Goal: Task Accomplishment & Management: Use online tool/utility

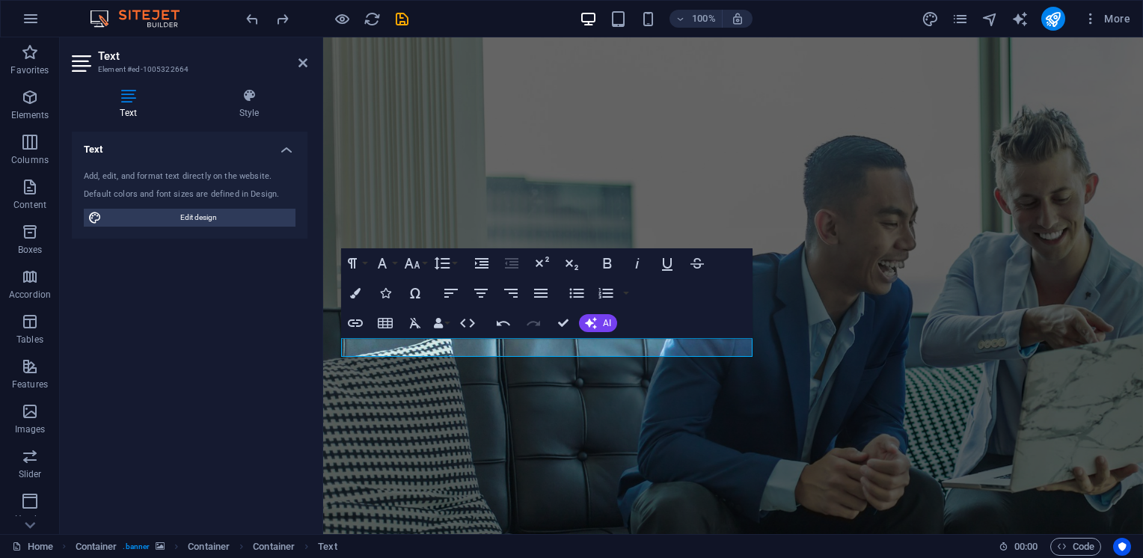
scroll to position [30, 0]
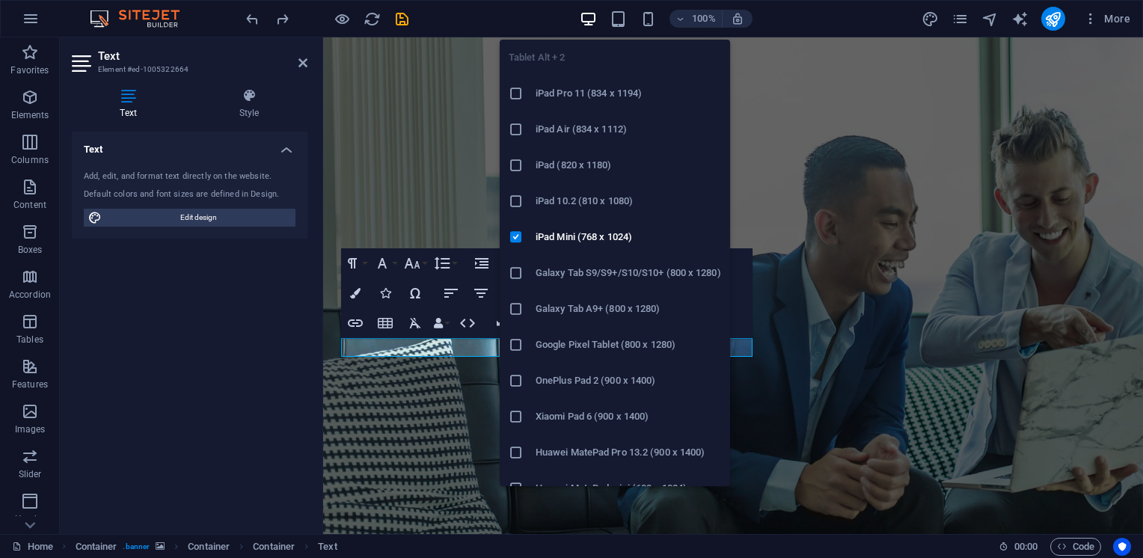
click at [710, 131] on h6 "iPad Air (834 x 1112)" at bounding box center [629, 129] width 186 height 18
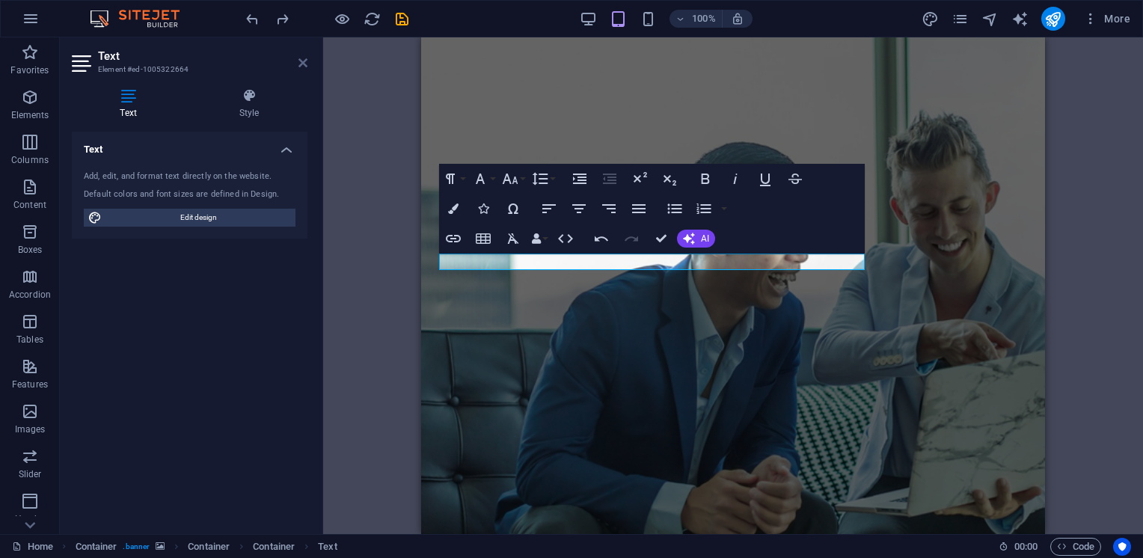
click at [305, 67] on icon at bounding box center [302, 63] width 9 height 12
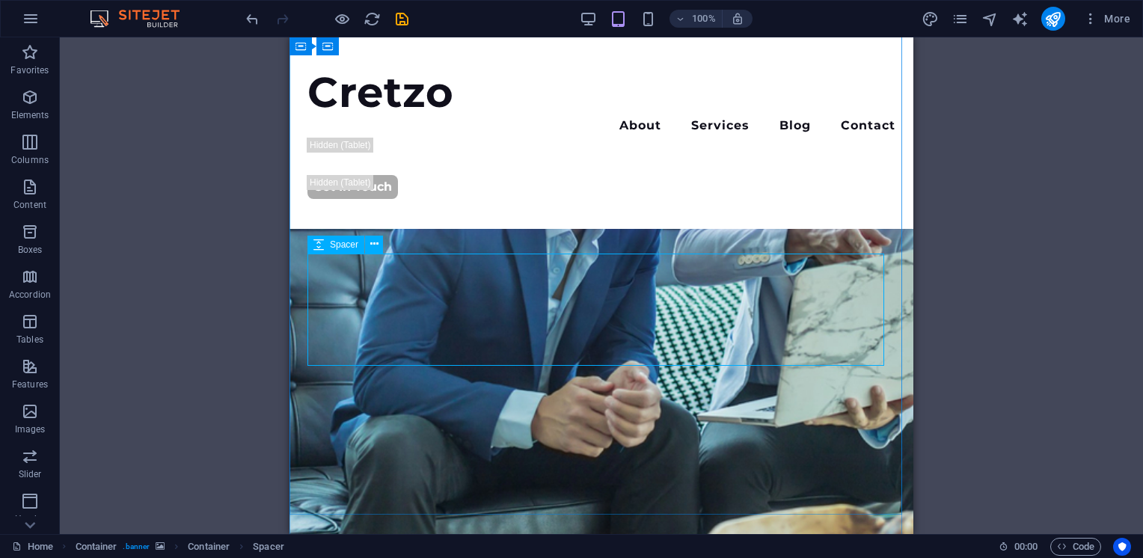
scroll to position [160, 0]
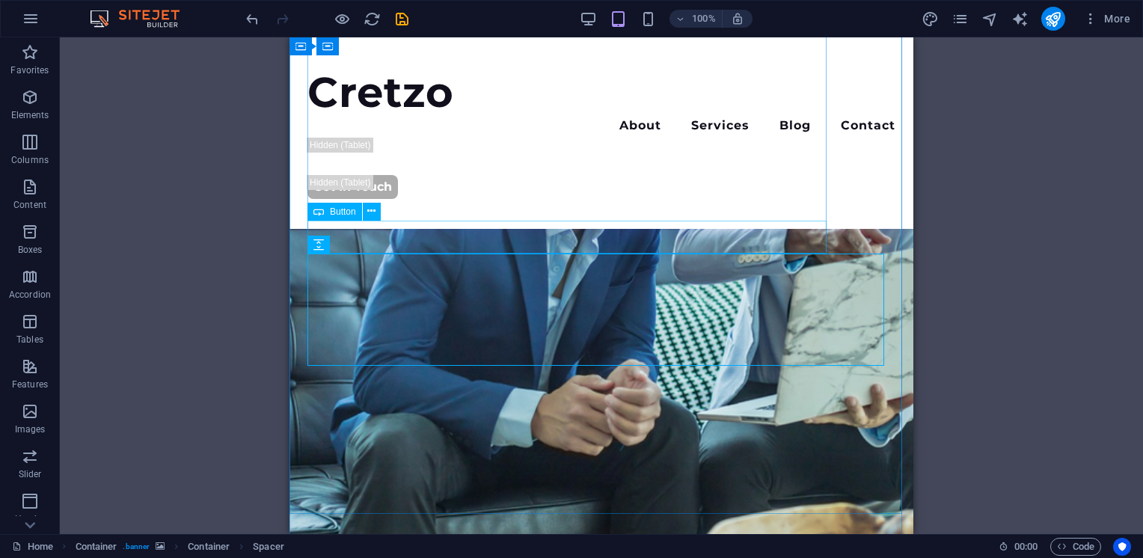
click at [373, 208] on icon at bounding box center [371, 211] width 8 height 16
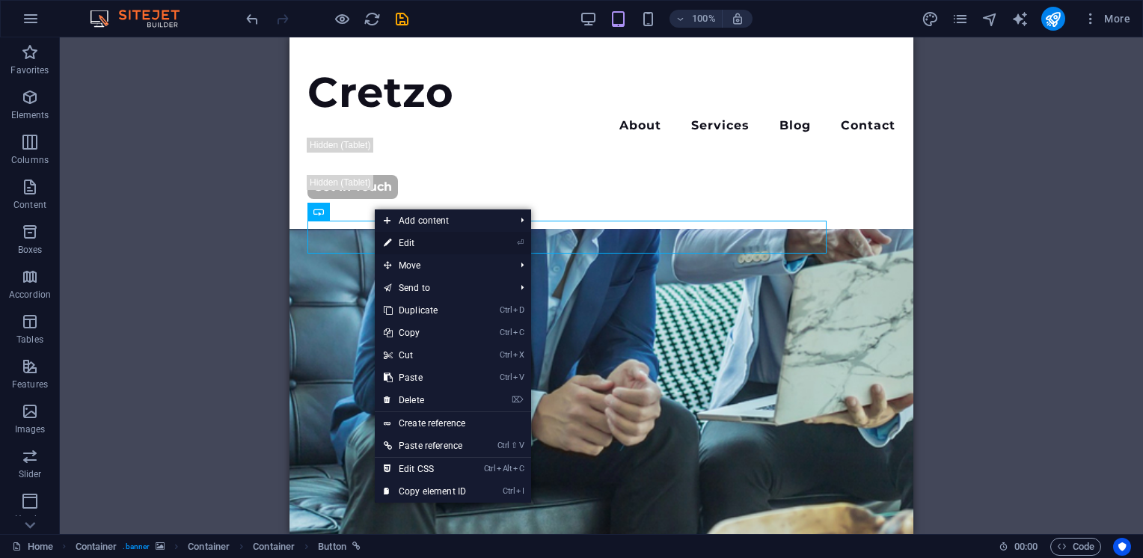
click at [427, 242] on link "⏎ Edit" at bounding box center [425, 243] width 100 height 22
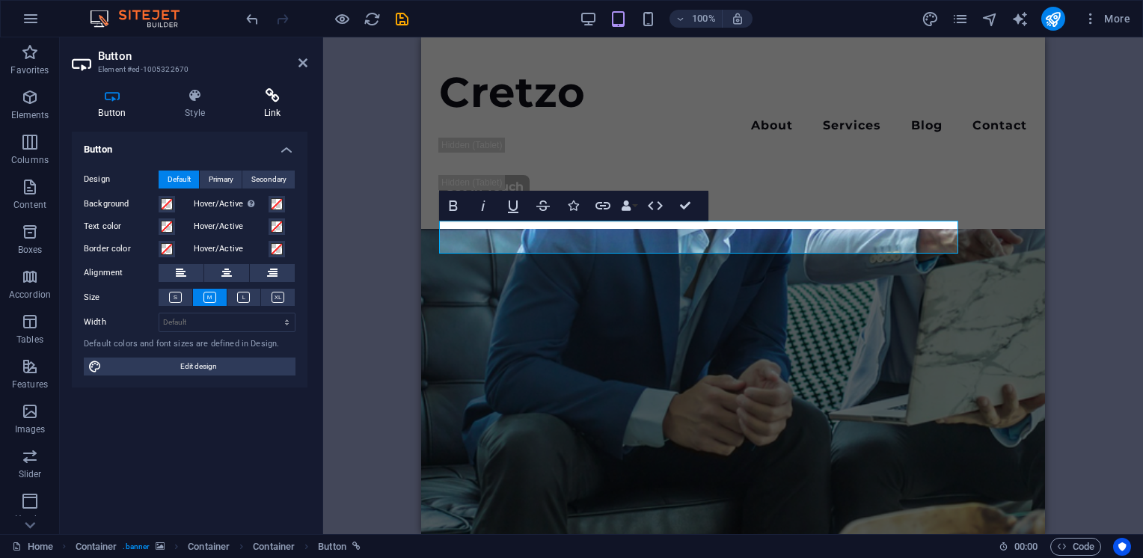
click at [275, 103] on h4 "Link" at bounding box center [272, 103] width 70 height 31
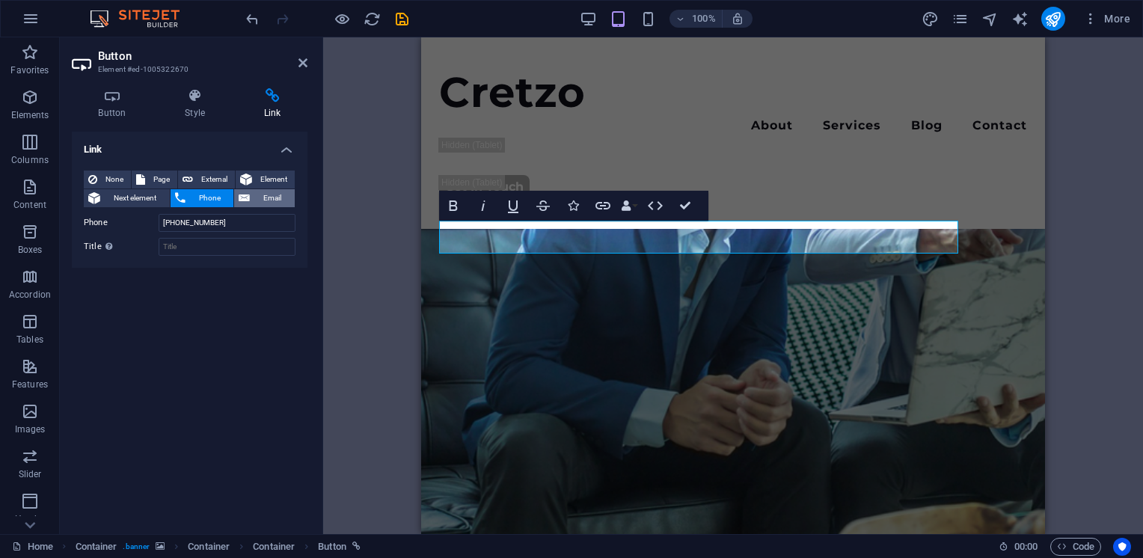
click at [264, 197] on span "Email" at bounding box center [272, 198] width 36 height 18
click at [403, 19] on icon "save" at bounding box center [401, 18] width 17 height 17
